Goal: Find specific fact: Find specific fact

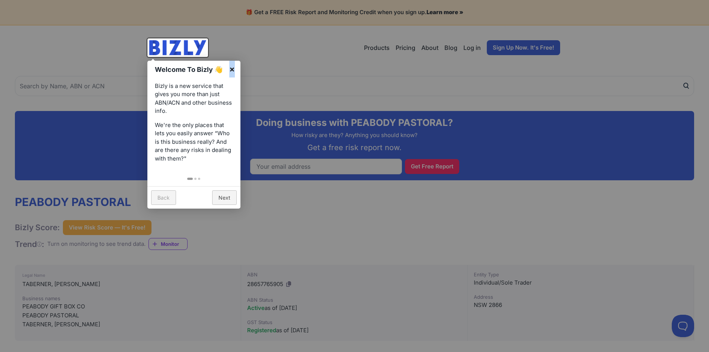
click at [232, 66] on link "×" at bounding box center [232, 69] width 17 height 17
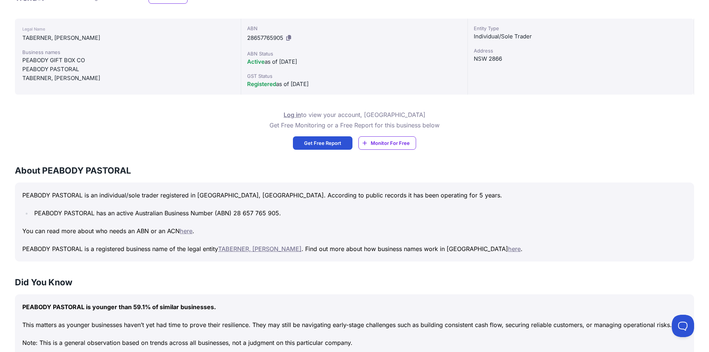
scroll to position [260, 0]
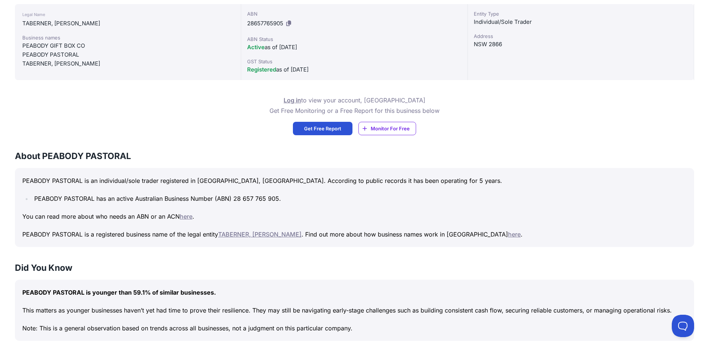
click at [159, 215] on p "You can read more about who needs an ABN or an ACN here ." at bounding box center [354, 216] width 664 height 10
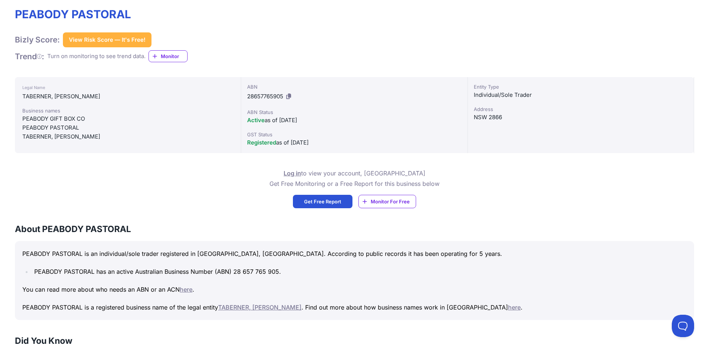
scroll to position [149, 0]
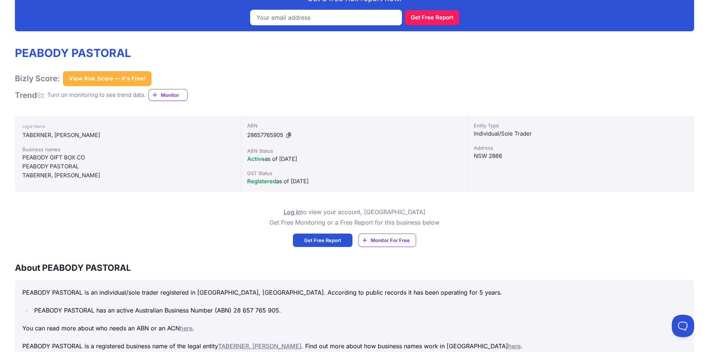
click at [73, 138] on div "TABERNER, MICHELLE KAYE" at bounding box center [127, 135] width 211 height 9
click at [51, 140] on div "Legal Name TABERNER, MICHELLE KAYE Business names PEABODY GIFT BOX CO PEABODY P…" at bounding box center [128, 154] width 226 height 76
drag, startPoint x: 54, startPoint y: 135, endPoint x: 131, endPoint y: 137, distance: 76.3
click at [131, 137] on div "TABERNER, MICHELLE KAYE" at bounding box center [127, 135] width 211 height 9
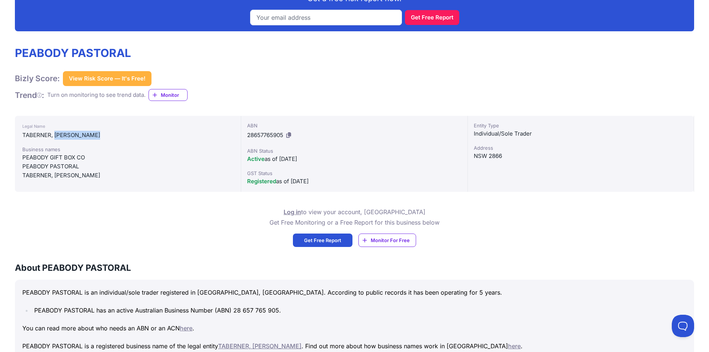
copy div "MICHELLE KAYE"
click at [35, 132] on div "TABERNER, MICHELLE KAYE" at bounding box center [127, 135] width 211 height 9
click at [35, 136] on div "TABERNER, MICHELLE KAYE" at bounding box center [127, 135] width 211 height 9
copy div "TABERNER"
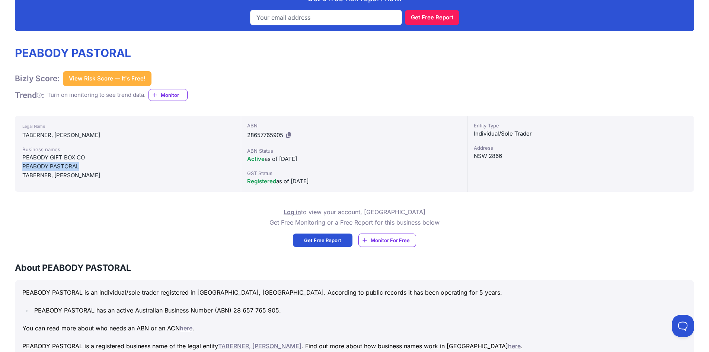
drag, startPoint x: 80, startPoint y: 166, endPoint x: 19, endPoint y: 166, distance: 60.6
click at [19, 166] on div "Legal Name TABERNER, MICHELLE KAYE Business names PEABODY GIFT BOX CO PEABODY P…" at bounding box center [128, 154] width 226 height 76
copy div "PEABODY PASTORAL"
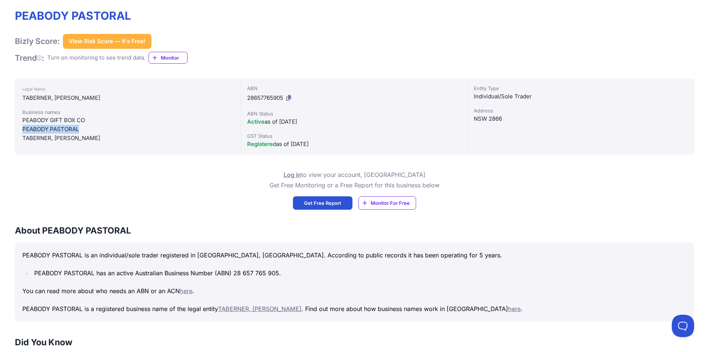
click at [290, 97] on icon at bounding box center [288, 98] width 5 height 6
copy div "PEABODY PASTORAL"
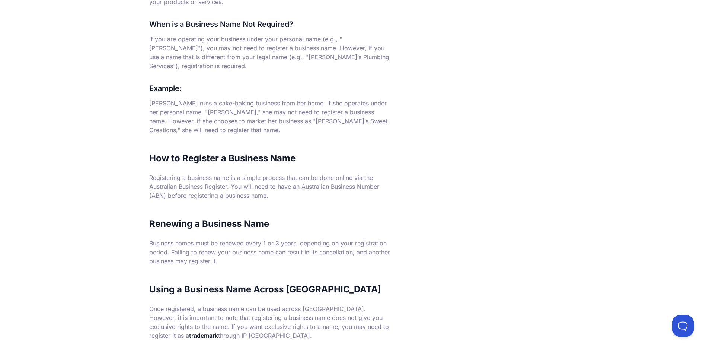
scroll to position [260, 0]
